Goal: Check status: Check status

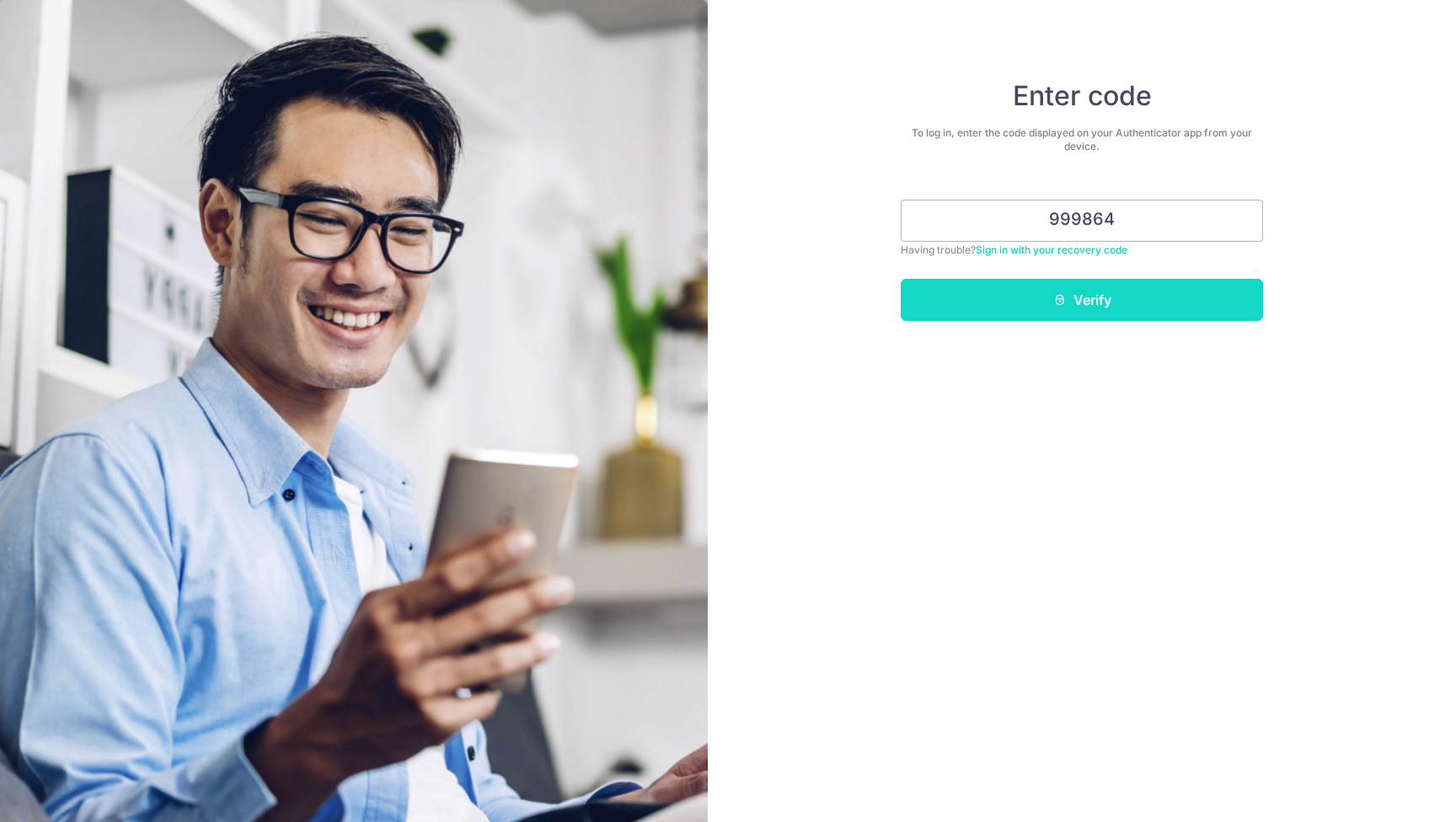
type input "999864"
click at [1203, 299] on button "Verify" at bounding box center [1082, 299] width 363 height 42
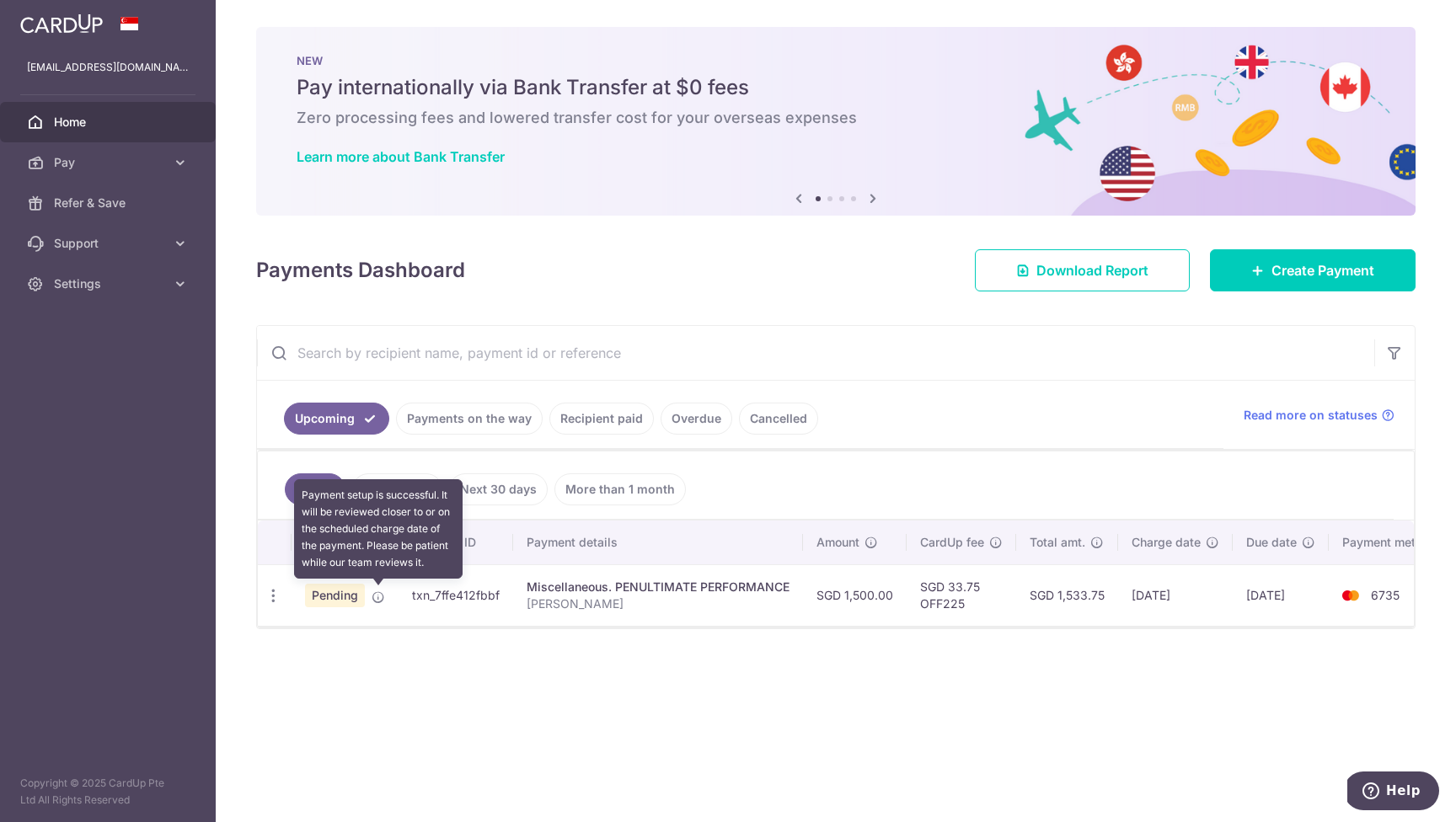
click at [379, 598] on icon at bounding box center [379, 597] width 14 height 14
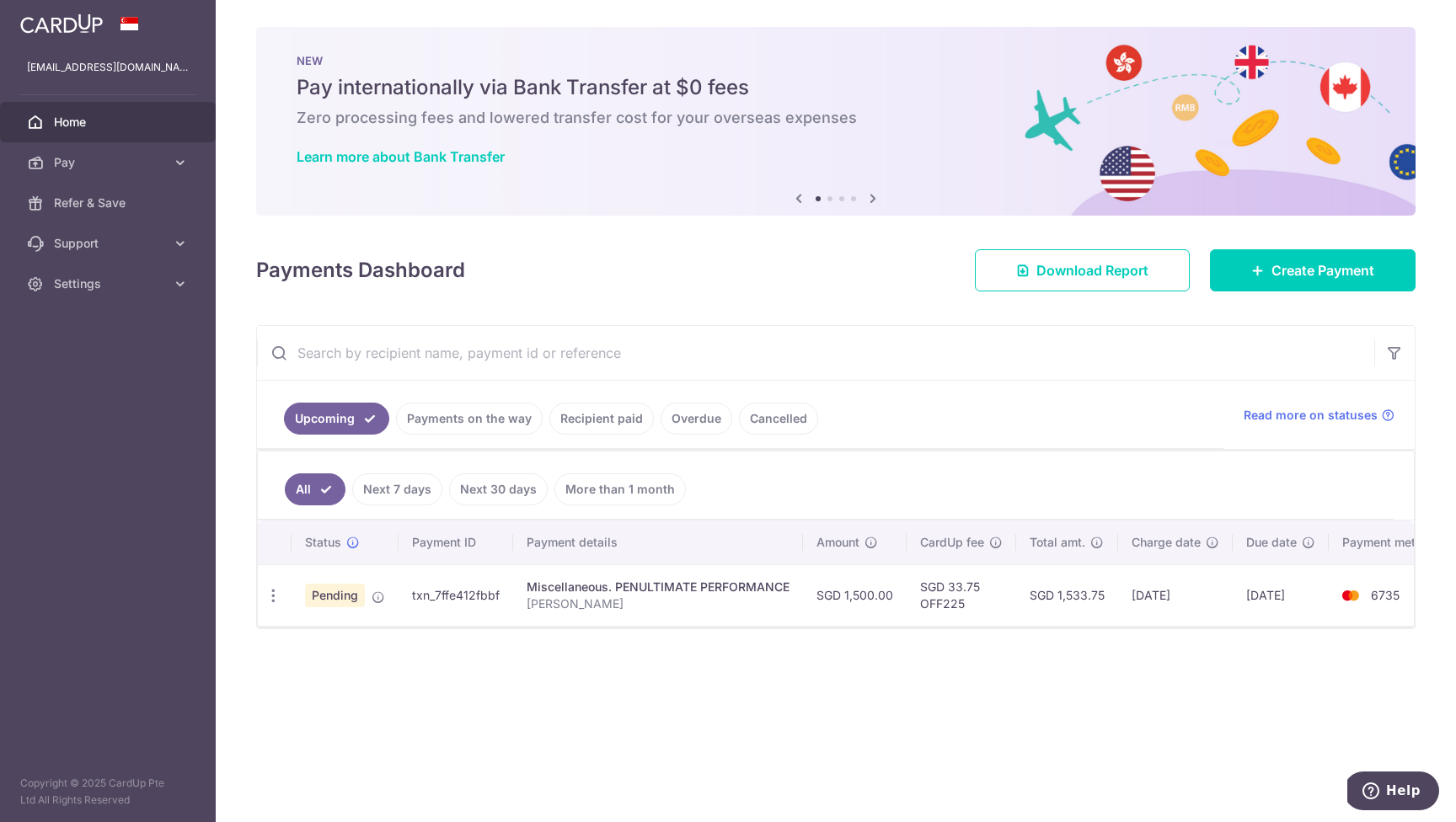
click at [349, 599] on span "Pending" at bounding box center [335, 596] width 60 height 24
click at [274, 596] on icon "button" at bounding box center [273, 596] width 18 height 18
click at [752, 710] on div "Status Payment ID Payment details Amount CardUp fee Total amt. Charge date Due …" at bounding box center [836, 625] width 1156 height 211
